Goal: Transaction & Acquisition: Purchase product/service

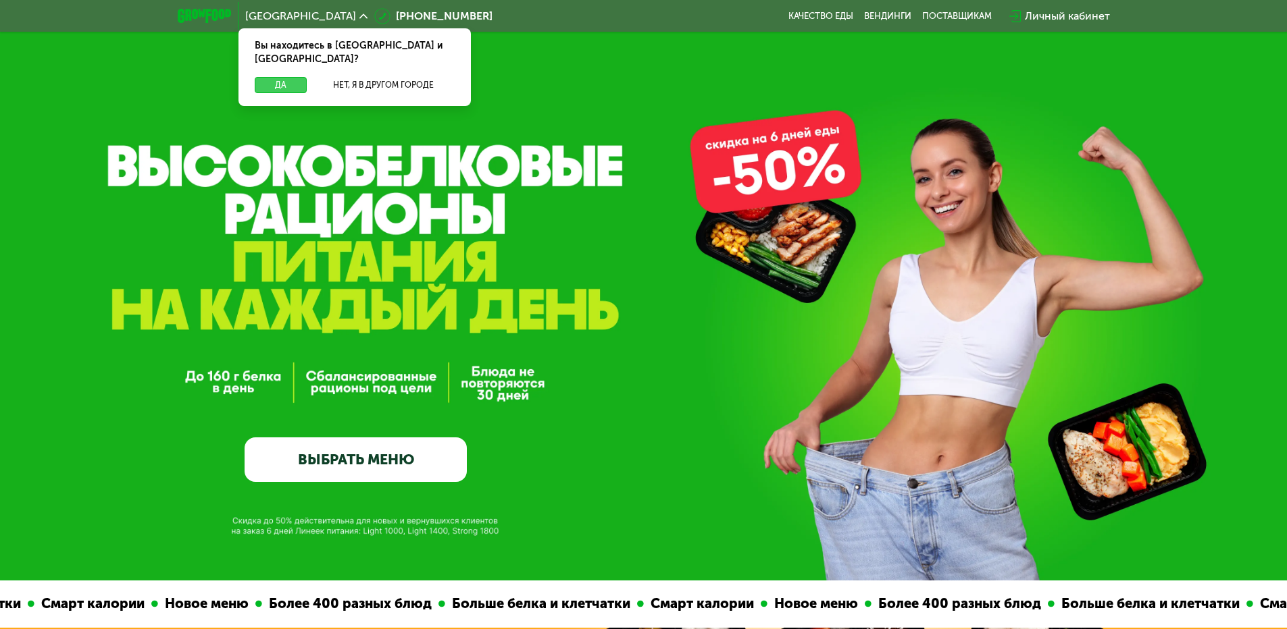
click at [274, 77] on button "Да" at bounding box center [281, 85] width 52 height 16
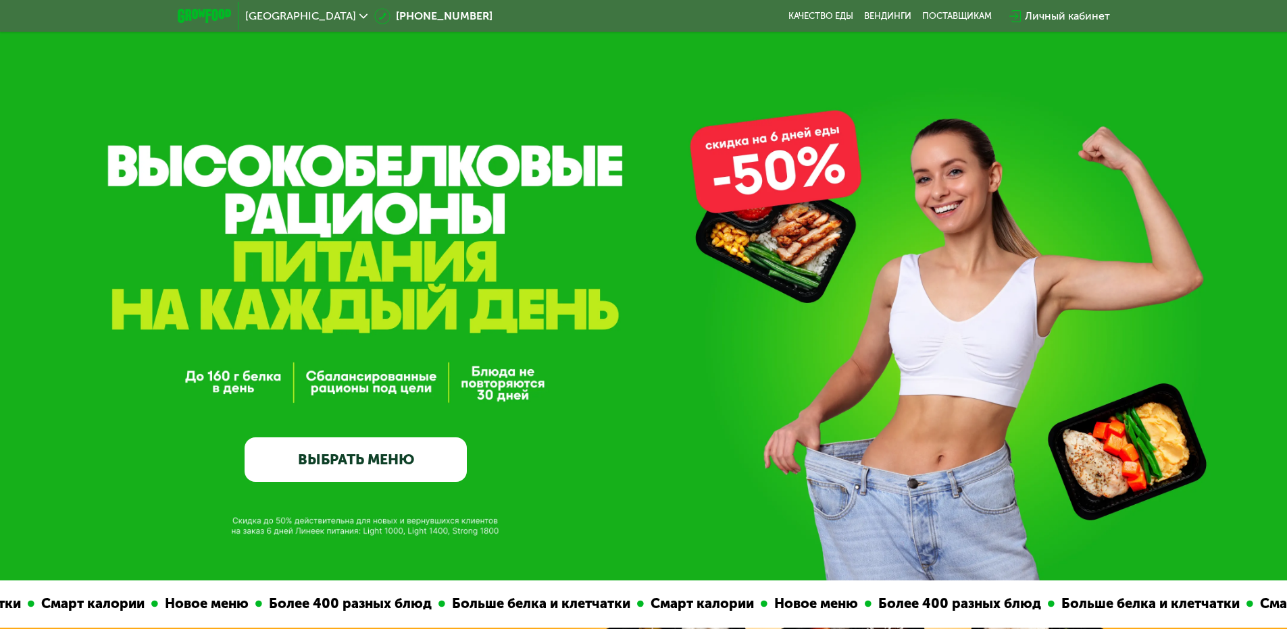
click at [438, 459] on link "ВЫБРАТЬ МЕНЮ" at bounding box center [355, 460] width 222 height 45
click at [425, 461] on link "ВЫБРАТЬ МЕНЮ" at bounding box center [355, 460] width 222 height 45
click at [405, 455] on link "ВЫБРАТЬ МЕНЮ" at bounding box center [355, 460] width 222 height 45
click at [388, 455] on link "ВЫБРАТЬ МЕНЮ" at bounding box center [355, 460] width 222 height 45
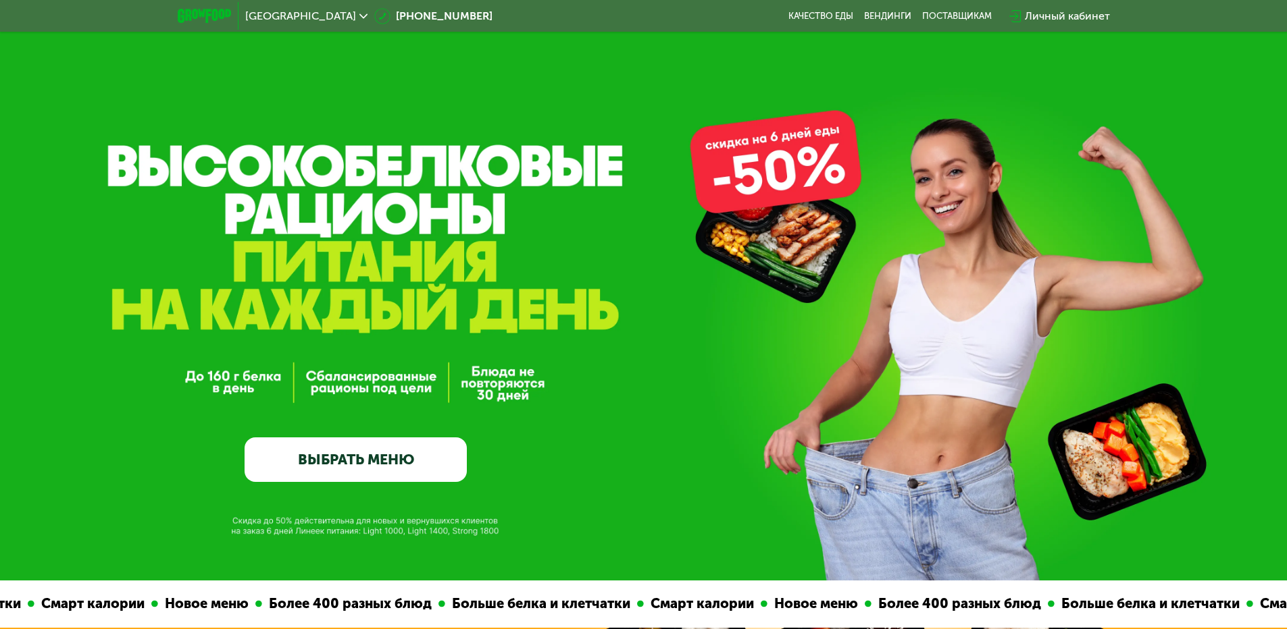
click at [388, 455] on link "ВЫБРАТЬ МЕНЮ" at bounding box center [355, 460] width 222 height 45
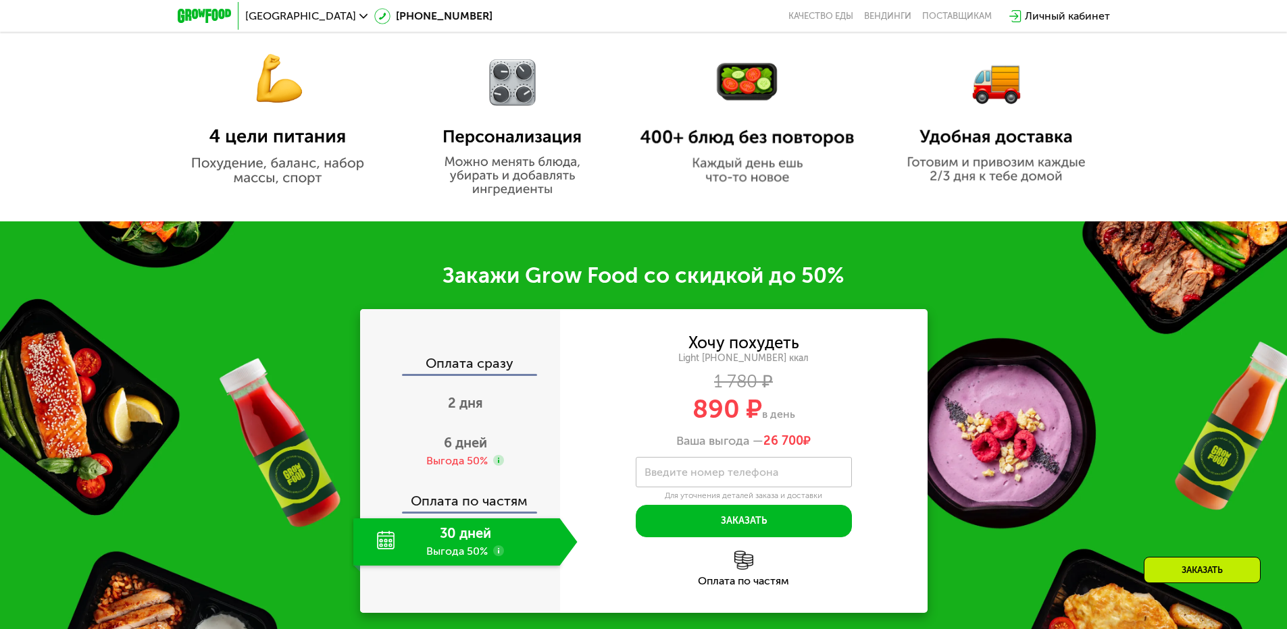
scroll to position [1013, 0]
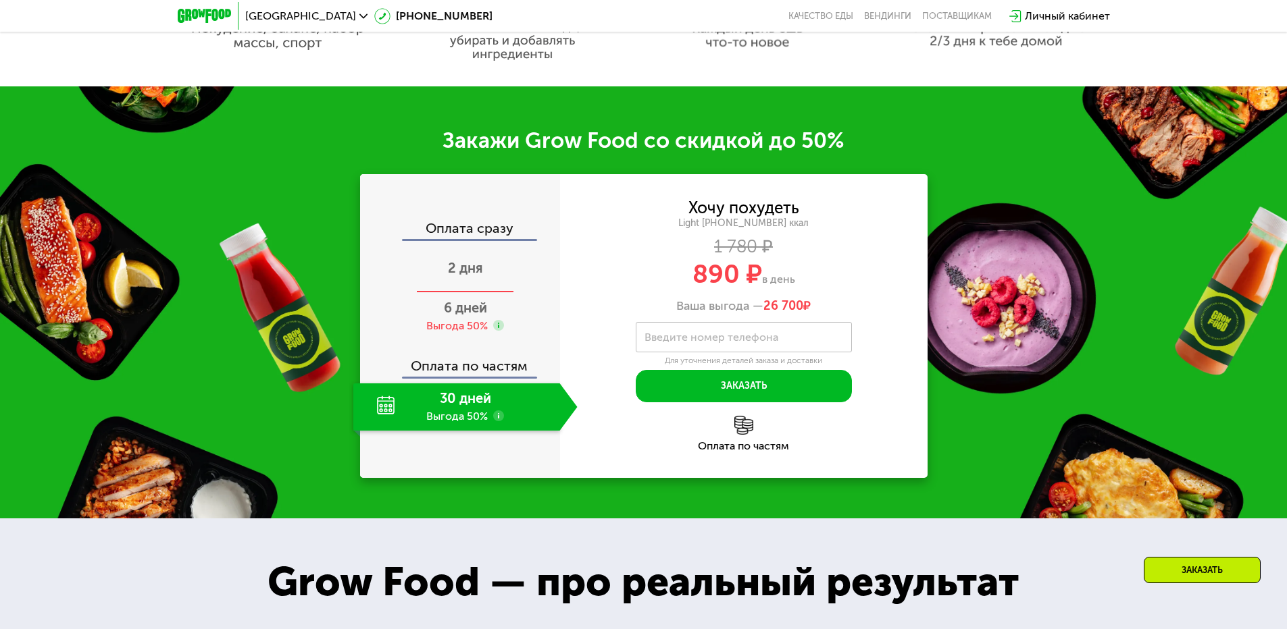
click at [470, 276] on span "2 дня" at bounding box center [465, 268] width 35 height 16
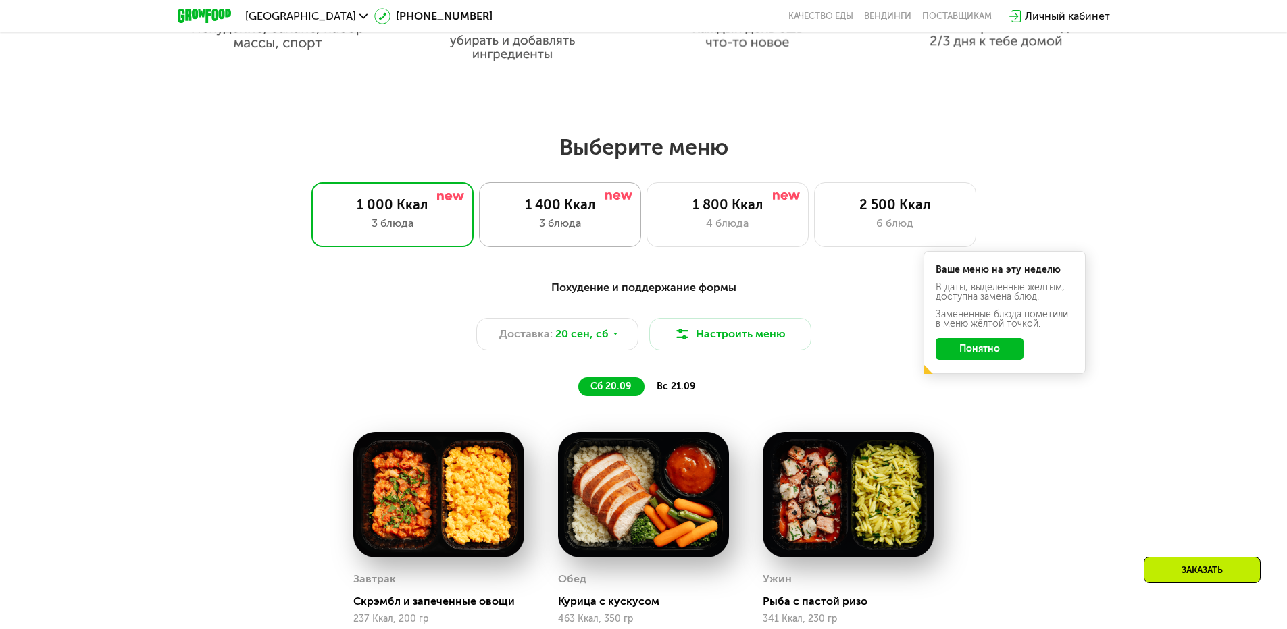
click at [536, 204] on div "1 400 Ккал" at bounding box center [560, 205] width 134 height 16
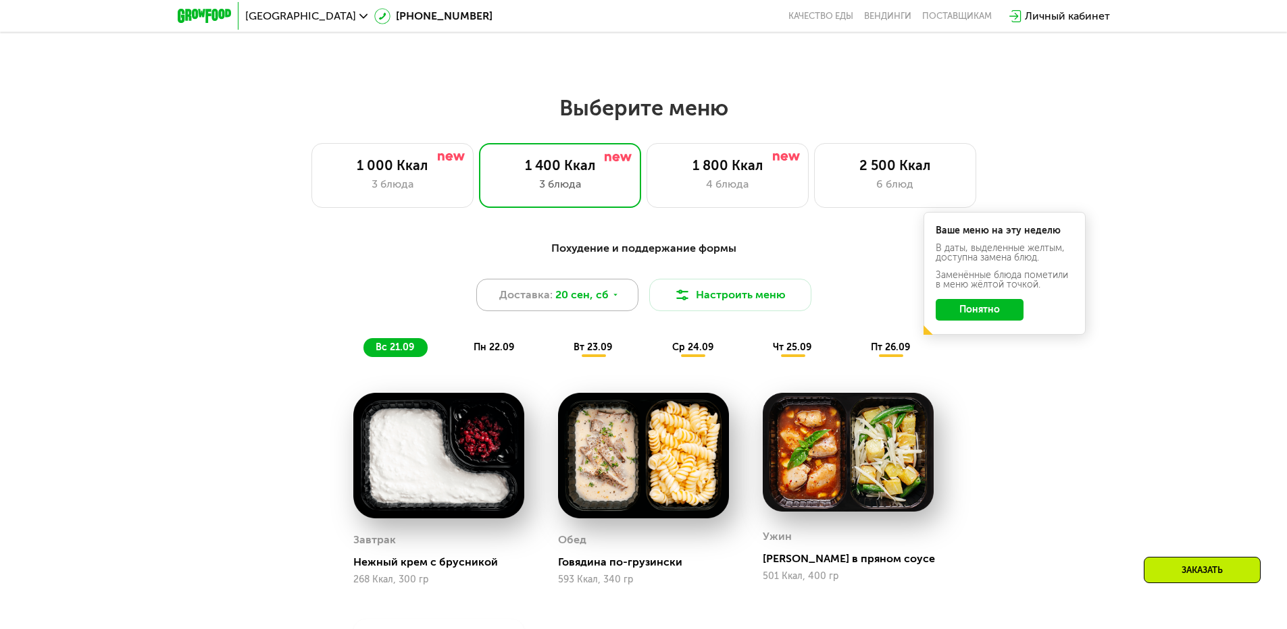
scroll to position [1081, 0]
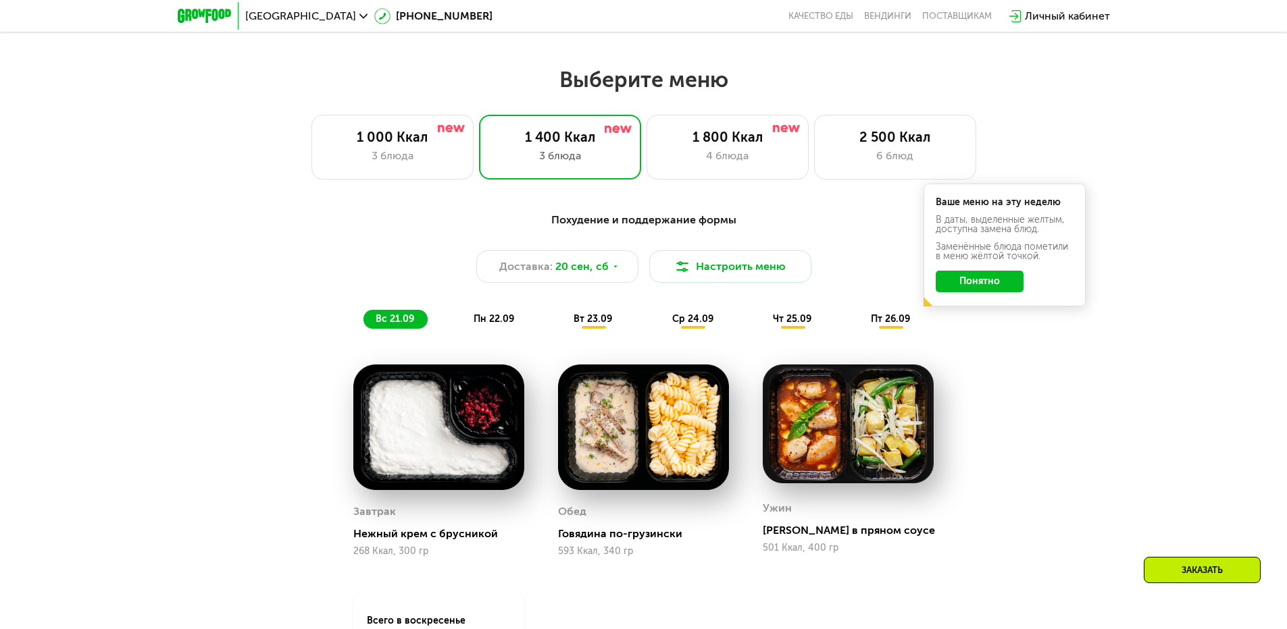
click at [519, 319] on div "пн 22.09" at bounding box center [494, 319] width 66 height 19
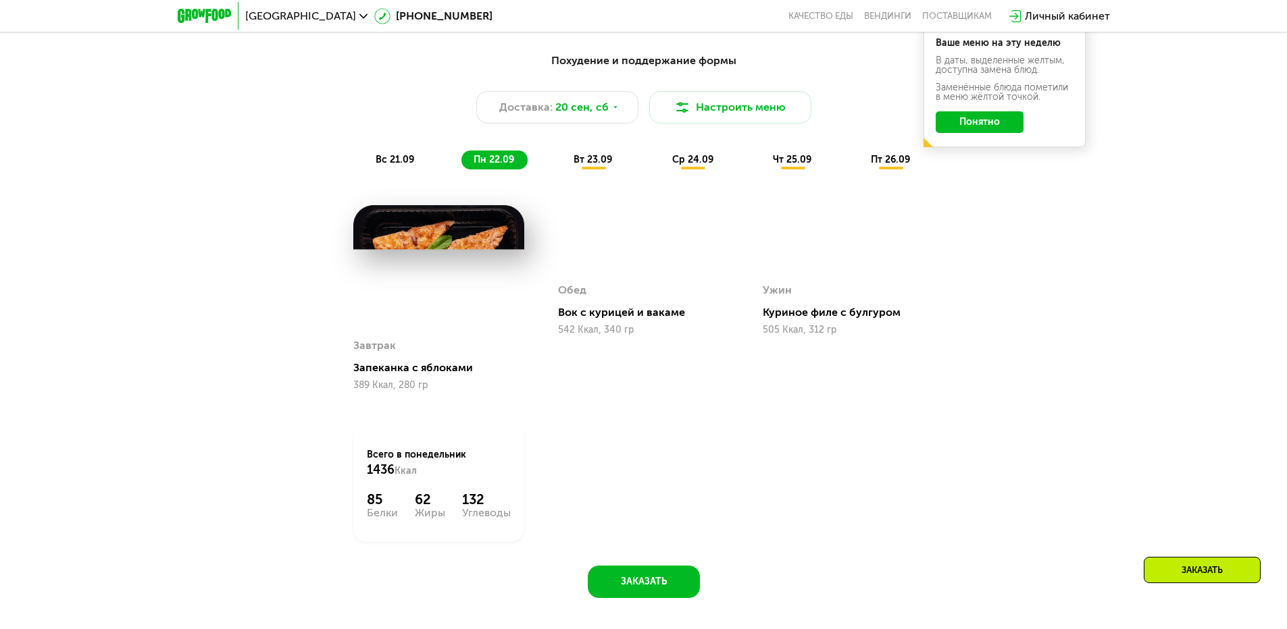
scroll to position [1216, 0]
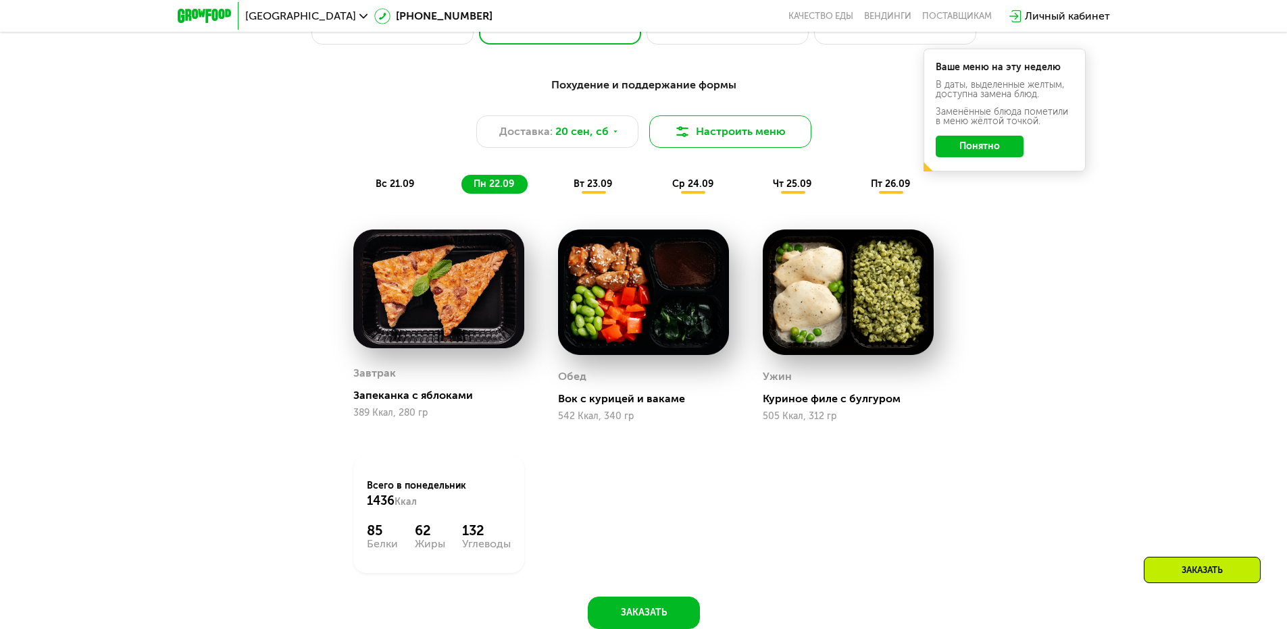
click at [717, 134] on button "Настроить меню" at bounding box center [730, 131] width 162 height 32
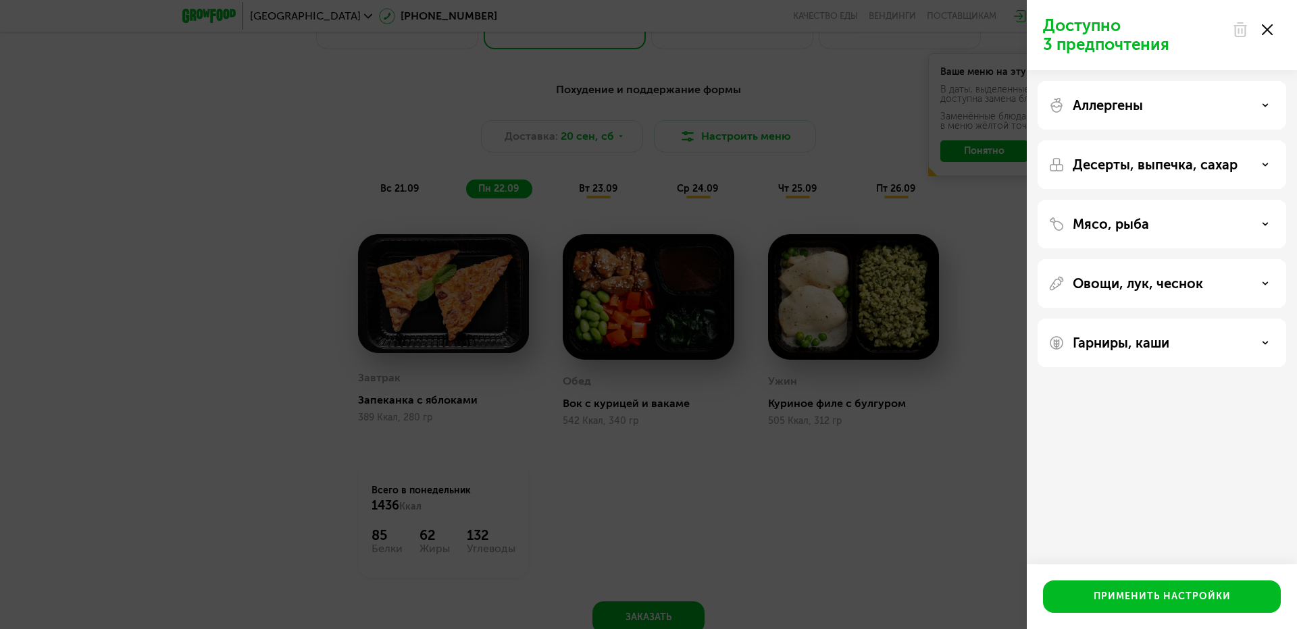
click at [1160, 348] on p "Гарниры, каши" at bounding box center [1120, 343] width 97 height 16
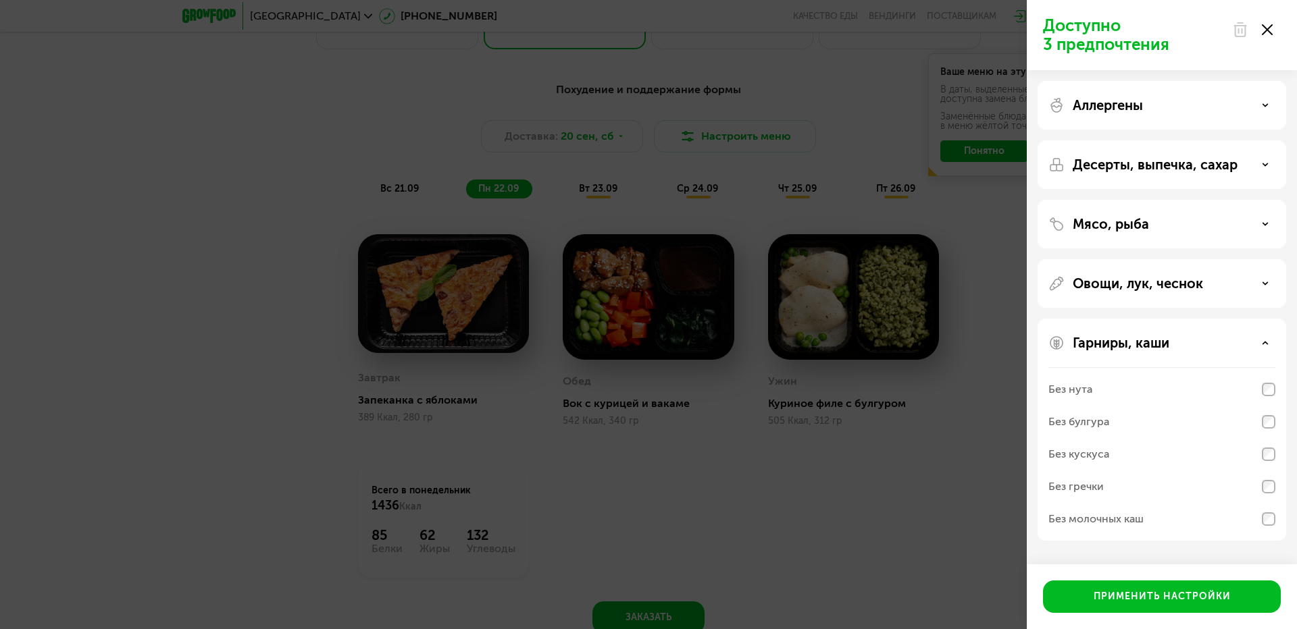
click at [1162, 348] on p "Гарниры, каши" at bounding box center [1120, 343] width 97 height 16
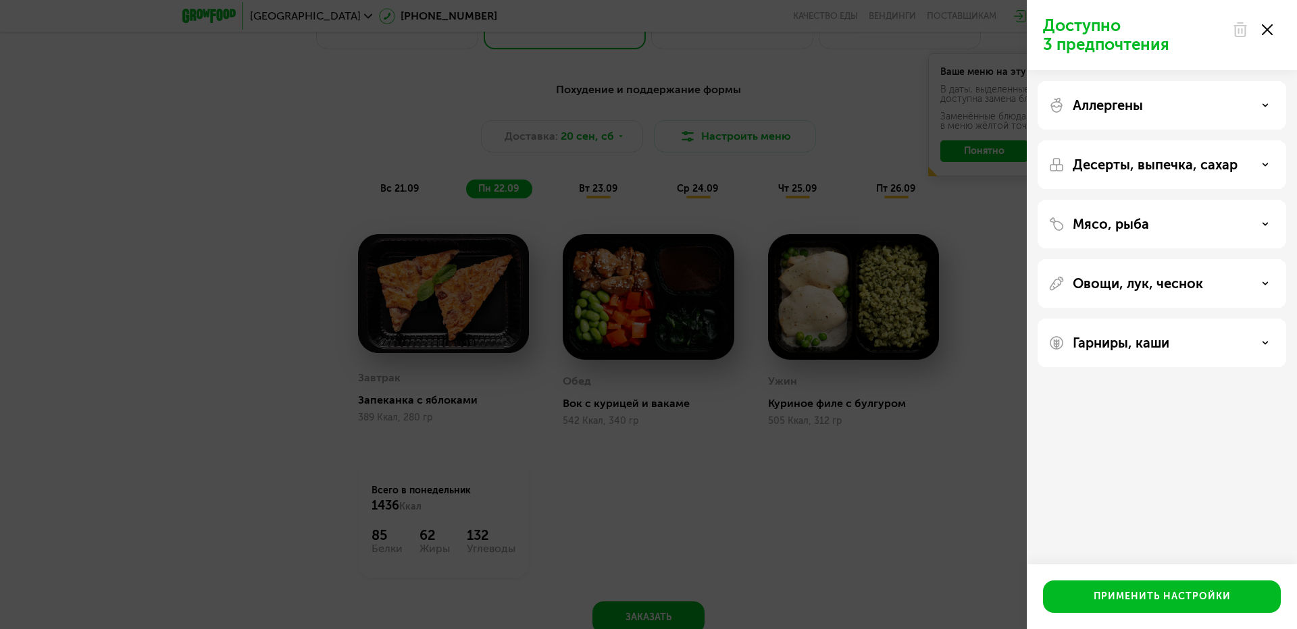
click at [1144, 291] on p "Овощи, лук, чеснок" at bounding box center [1137, 284] width 130 height 16
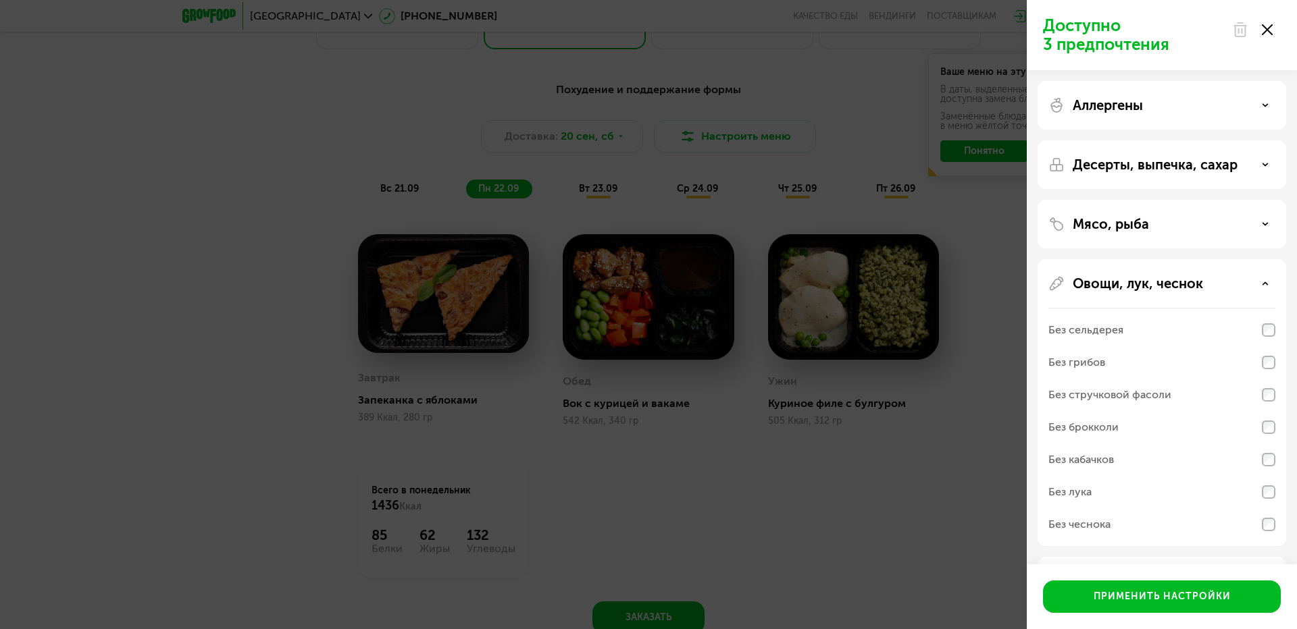
drag, startPoint x: 1144, startPoint y: 291, endPoint x: 1144, endPoint y: 279, distance: 12.2
click at [1144, 292] on div "Овощи, лук, чеснок Без сельдерея Без грибов Без стручковой фасоли Без брокколи …" at bounding box center [1161, 402] width 249 height 287
click at [1124, 226] on p "Мясо, рыба" at bounding box center [1110, 224] width 76 height 16
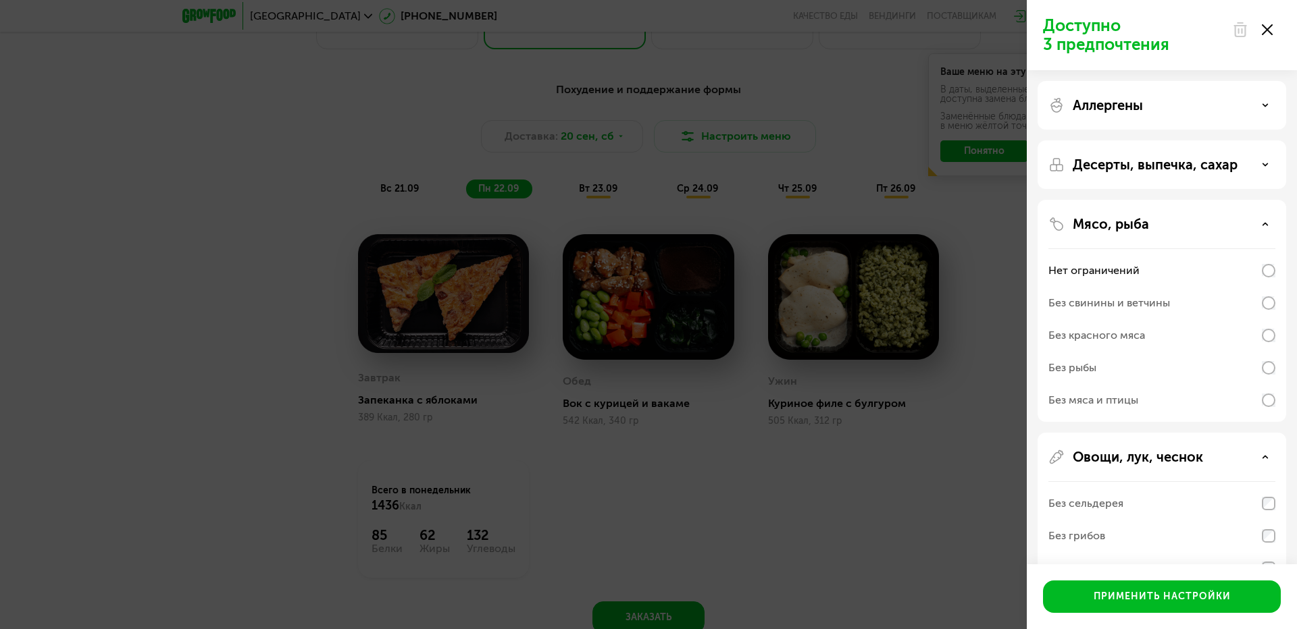
click at [1103, 173] on div "Десерты, выпечка, сахар" at bounding box center [1161, 164] width 249 height 49
click at [1193, 163] on p "Десерты, выпечка, сахар" at bounding box center [1154, 165] width 165 height 16
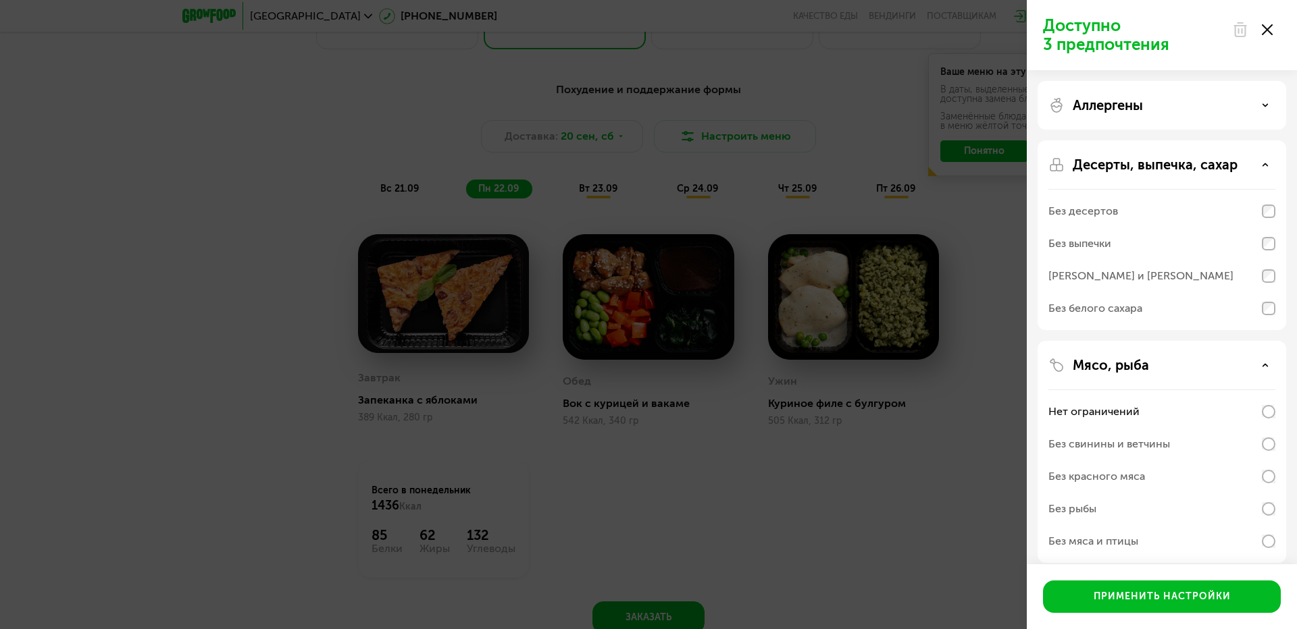
click at [1133, 105] on p "Аллергены" at bounding box center [1107, 105] width 70 height 16
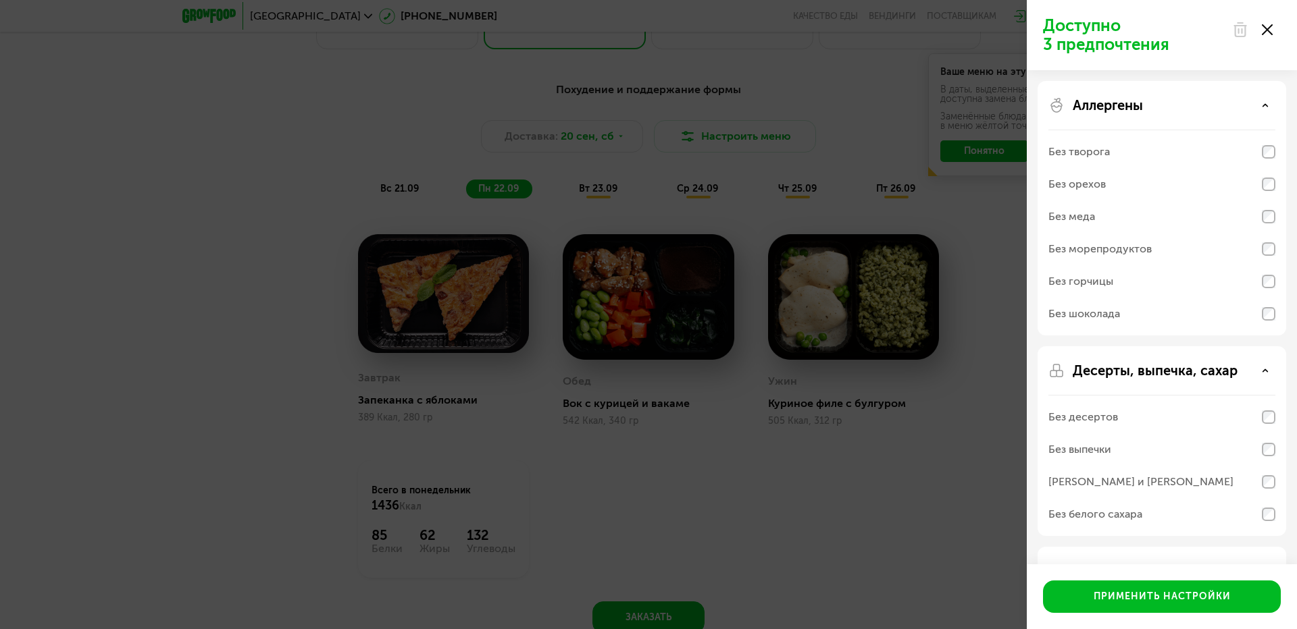
click at [944, 457] on div "Доступно 3 предпочтения Аллергены Без творога Без орехов Без меда Без морепроду…" at bounding box center [648, 314] width 1297 height 629
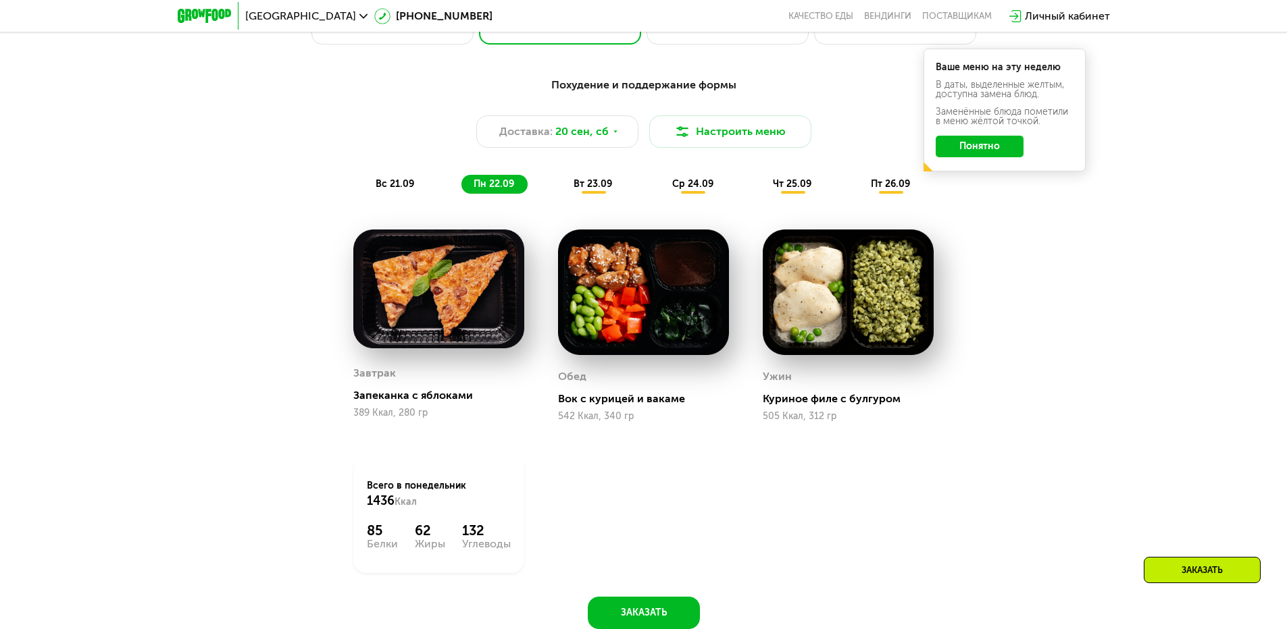
click at [591, 186] on span "вт 23.09" at bounding box center [592, 183] width 38 height 11
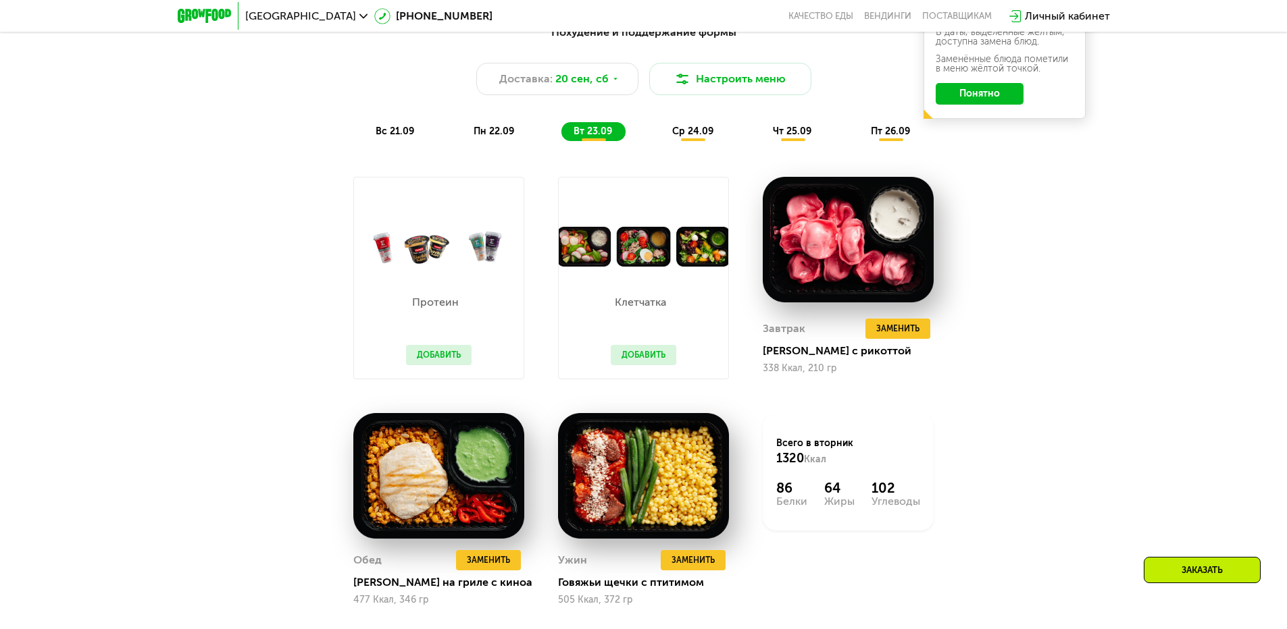
scroll to position [1351, 0]
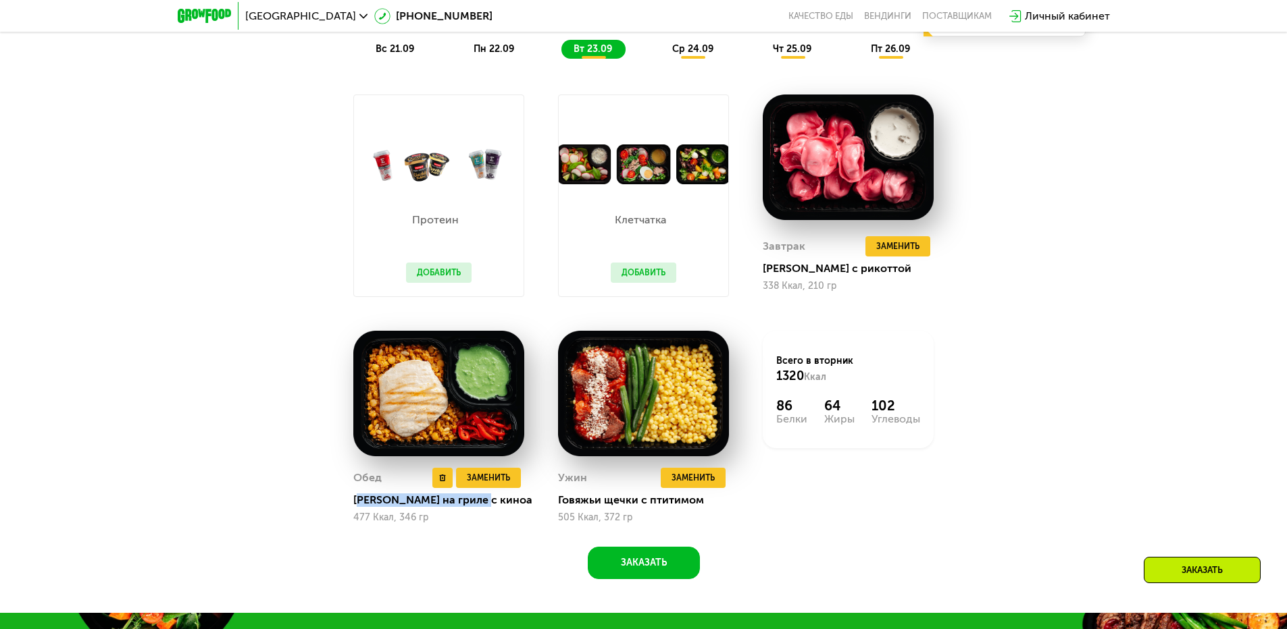
drag, startPoint x: 357, startPoint y: 508, endPoint x: 505, endPoint y: 504, distance: 148.6
click at [505, 504] on div "[PERSON_NAME] на гриле с киноа" at bounding box center [444, 501] width 182 height 14
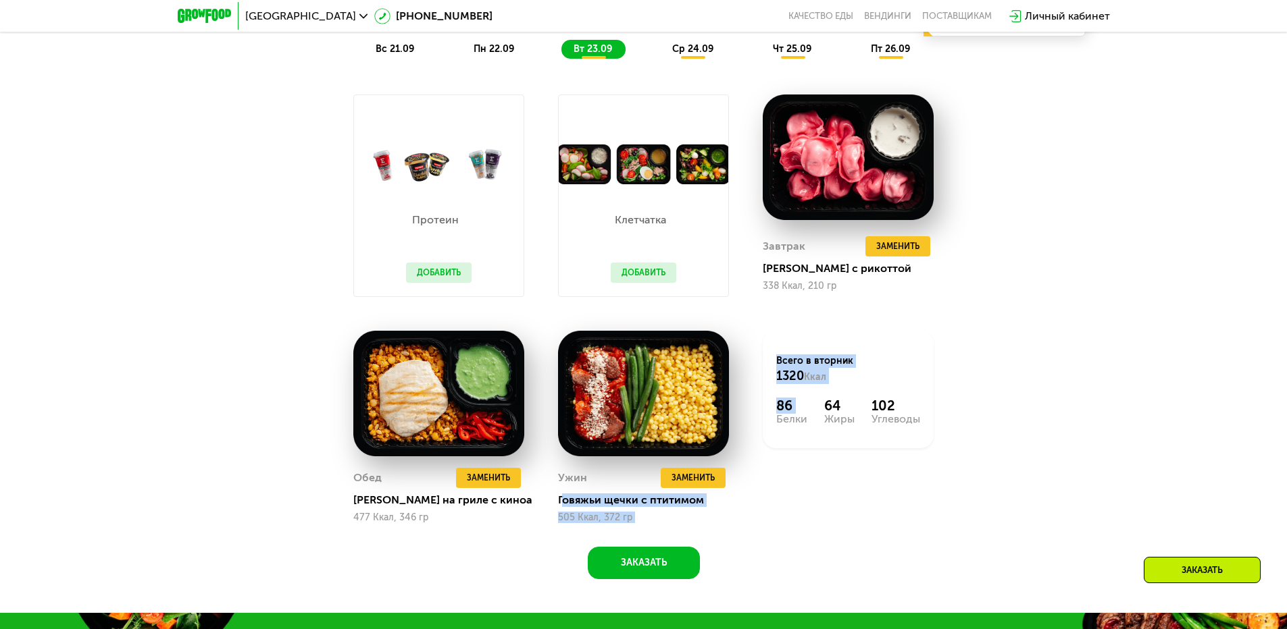
drag, startPoint x: 566, startPoint y: 502, endPoint x: 750, endPoint y: 501, distance: 184.4
click at [750, 501] on div "Протеин Добавить Клетчатка Добавить Завтрак Удалить Завтрак Заменить Заменить […" at bounding box center [643, 309] width 615 height 463
click at [752, 515] on div "Всего в [DATE] 1320 Ккал 86 Белки 64 Жиры 102 Углеводы" at bounding box center [848, 427] width 205 height 226
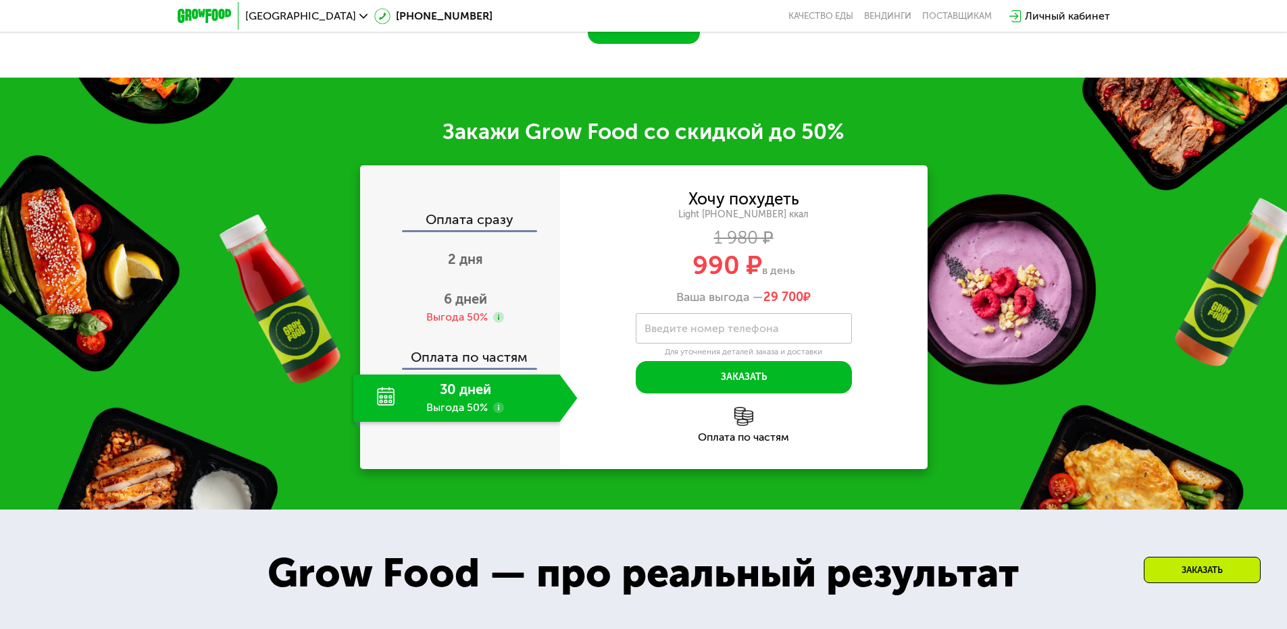
scroll to position [1891, 0]
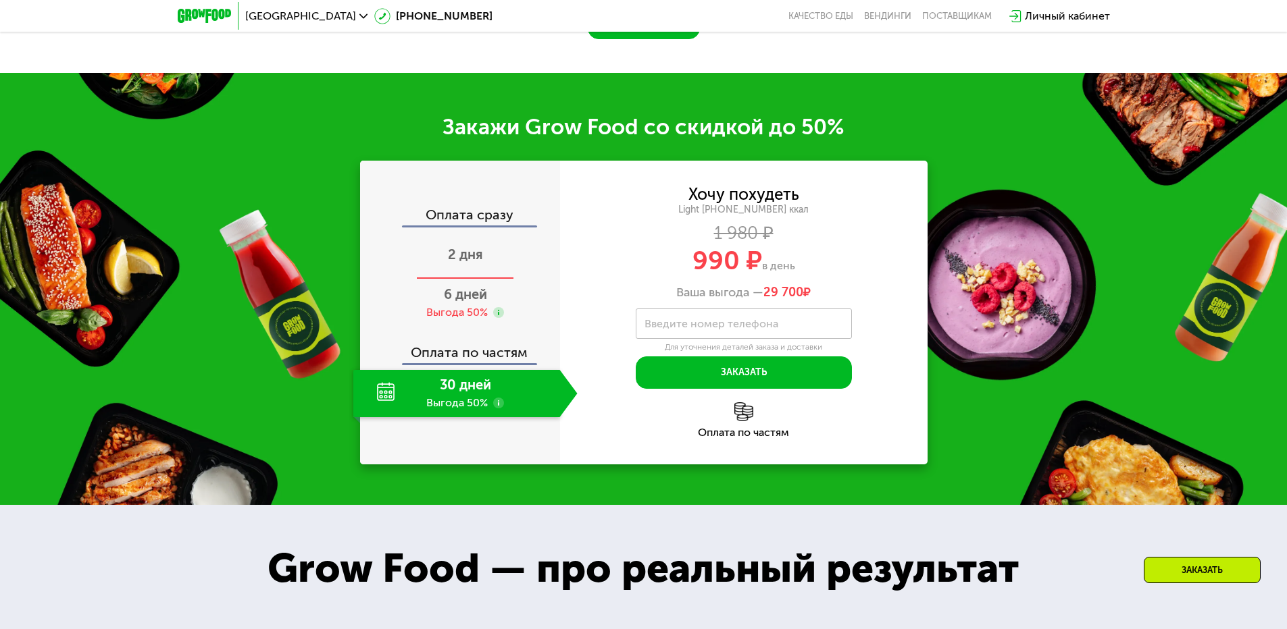
click at [480, 247] on div "2 дня" at bounding box center [465, 255] width 224 height 47
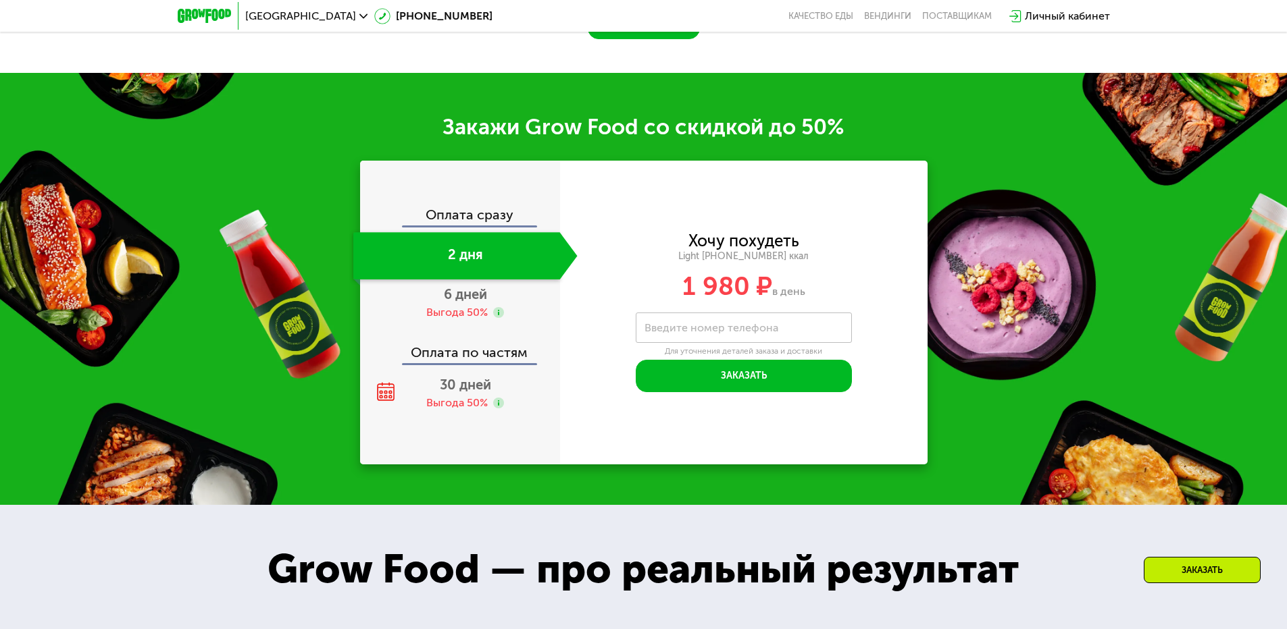
scroll to position [1806, 0]
click at [483, 406] on div "Выгода 50%" at bounding box center [456, 403] width 61 height 15
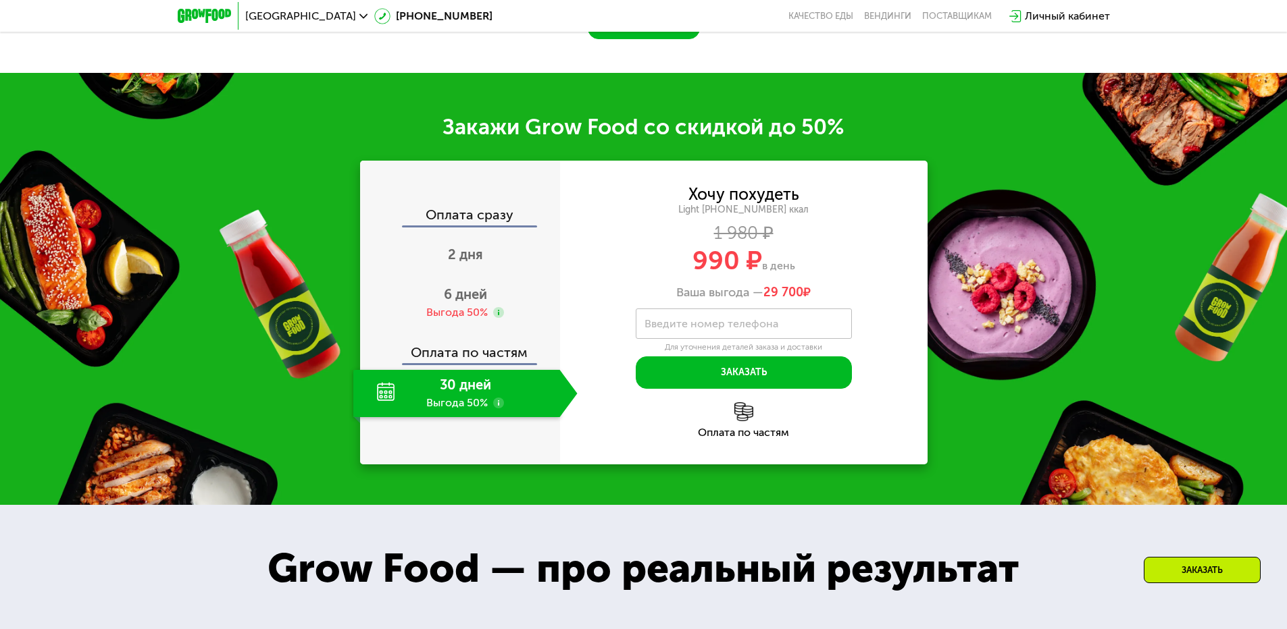
drag, startPoint x: 696, startPoint y: 265, endPoint x: 823, endPoint y: 269, distance: 127.7
click at [823, 269] on div "990 ₽ в день" at bounding box center [743, 261] width 367 height 26
click at [473, 267] on div "2 дня" at bounding box center [465, 255] width 224 height 47
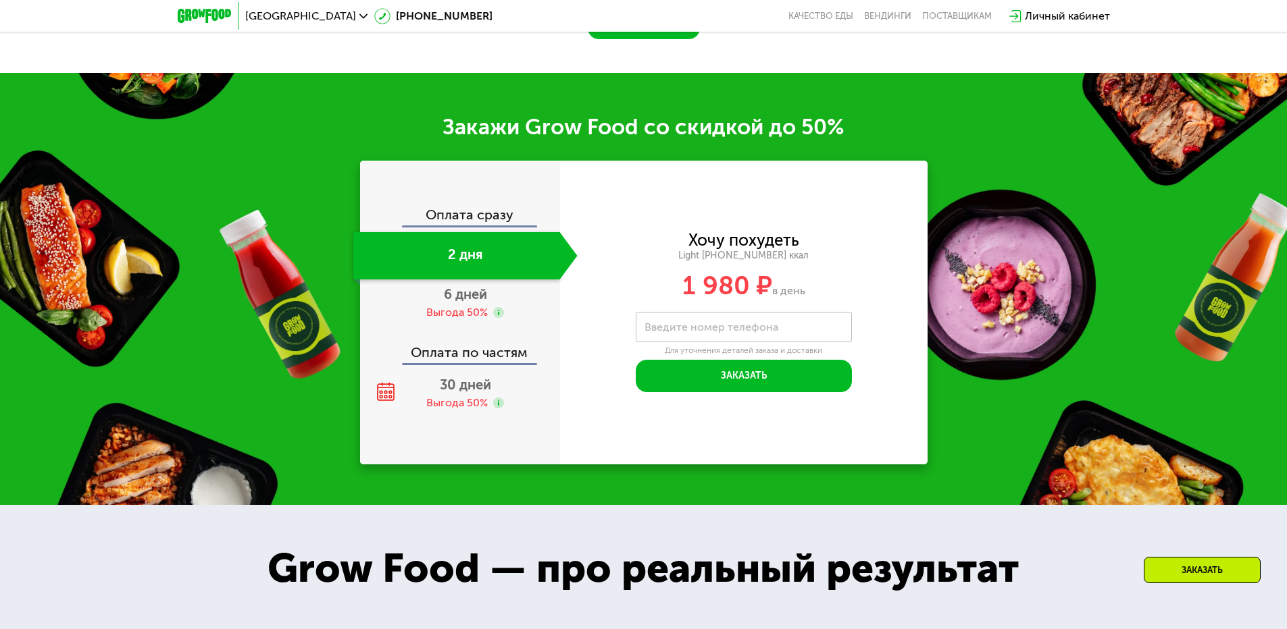
drag, startPoint x: 676, startPoint y: 292, endPoint x: 833, endPoint y: 294, distance: 157.4
click at [833, 294] on div "1 980 ₽ в день" at bounding box center [743, 286] width 367 height 26
click at [823, 295] on div "1 980 ₽ в день" at bounding box center [743, 286] width 367 height 26
drag, startPoint x: 802, startPoint y: 296, endPoint x: 770, endPoint y: 299, distance: 31.8
click at [772, 297] on span "в день" at bounding box center [788, 290] width 33 height 13
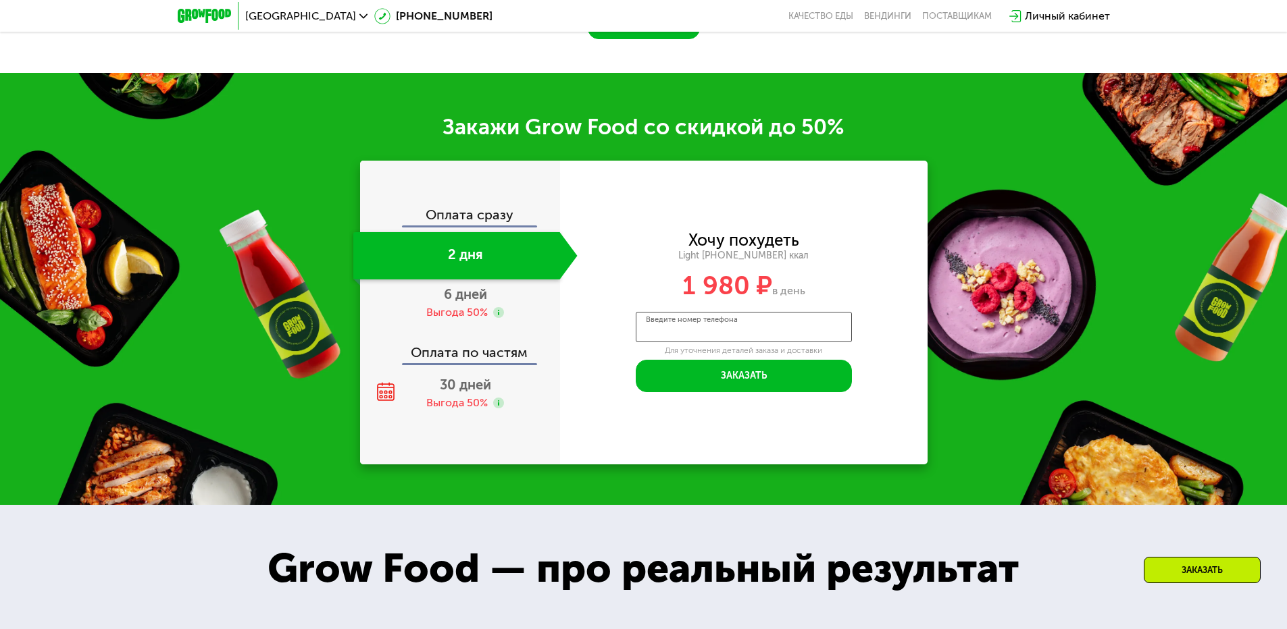
click at [768, 318] on input "Введите номер телефона" at bounding box center [744, 327] width 216 height 30
click at [656, 474] on div "Закажи Grow Food со скидкой до 50% Оплата сразу 2 дня 6 дней Выгода 50% Оплата …" at bounding box center [643, 289] width 1287 height 432
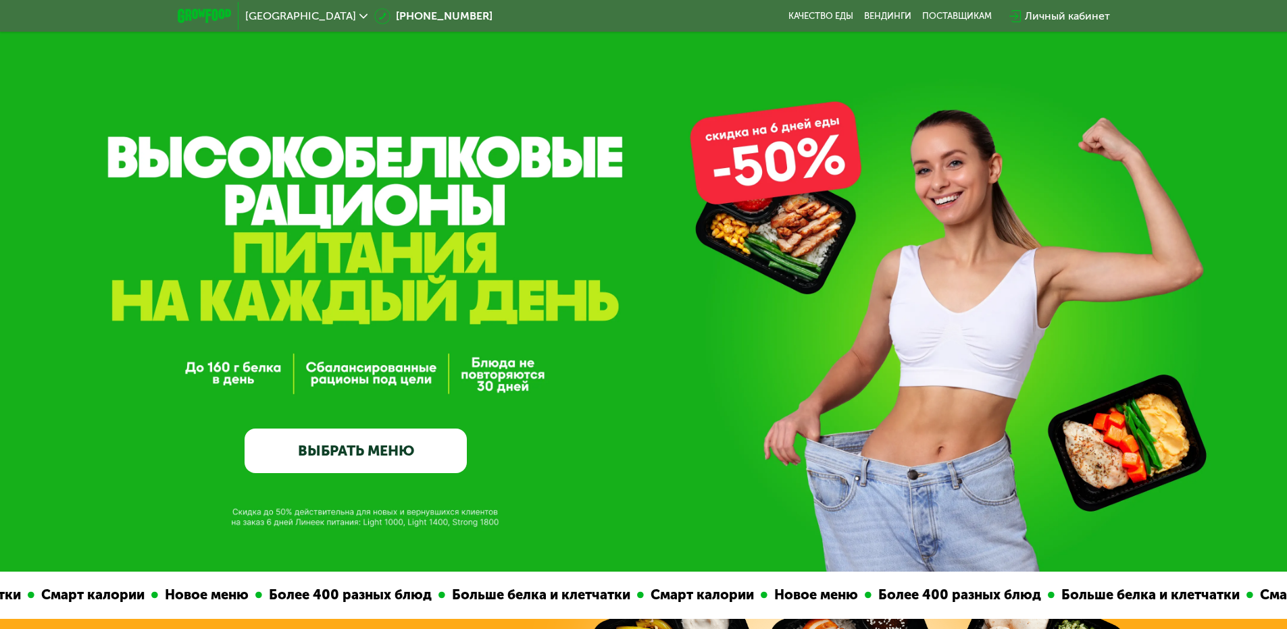
scroll to position [0, 0]
